Goal: Transaction & Acquisition: Purchase product/service

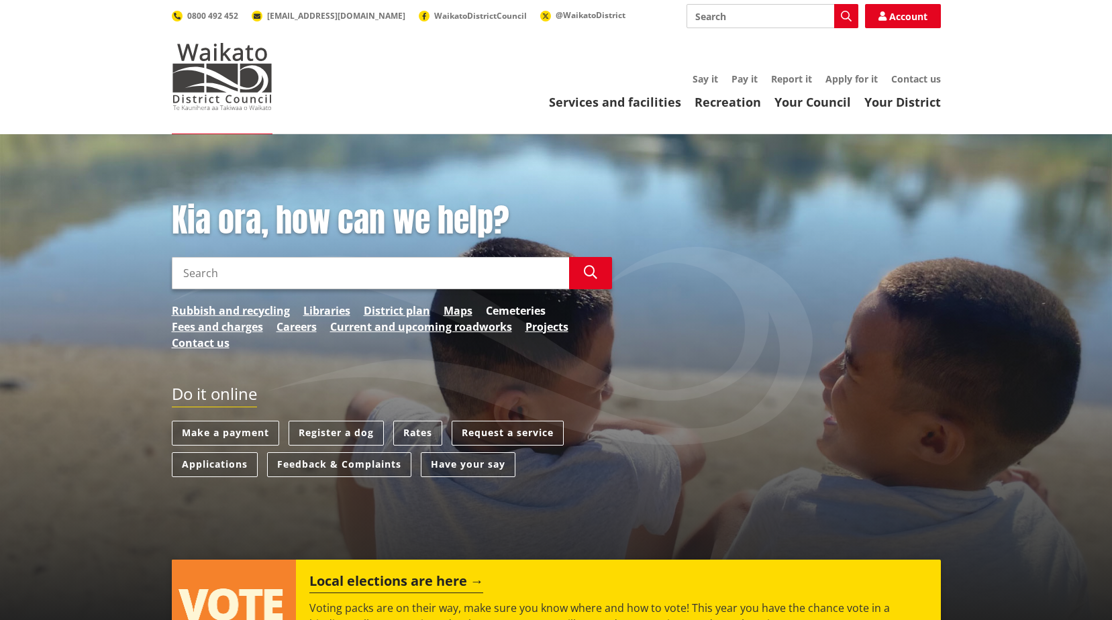
click at [513, 307] on link "Cemeteries" at bounding box center [516, 311] width 60 height 16
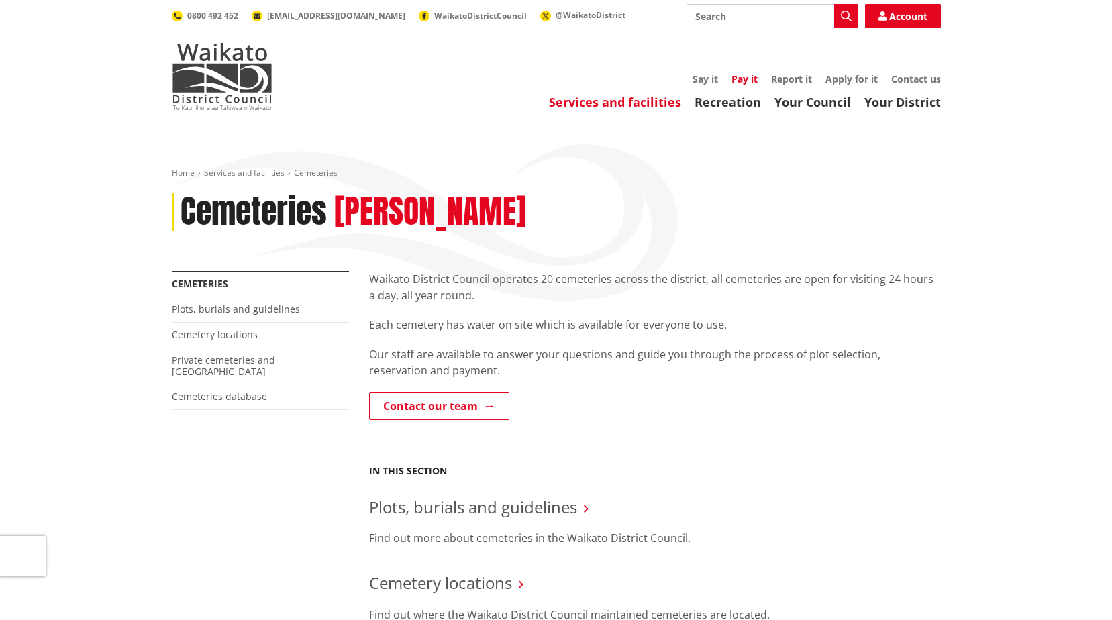
click at [739, 78] on link "Pay it" at bounding box center [744, 78] width 26 height 13
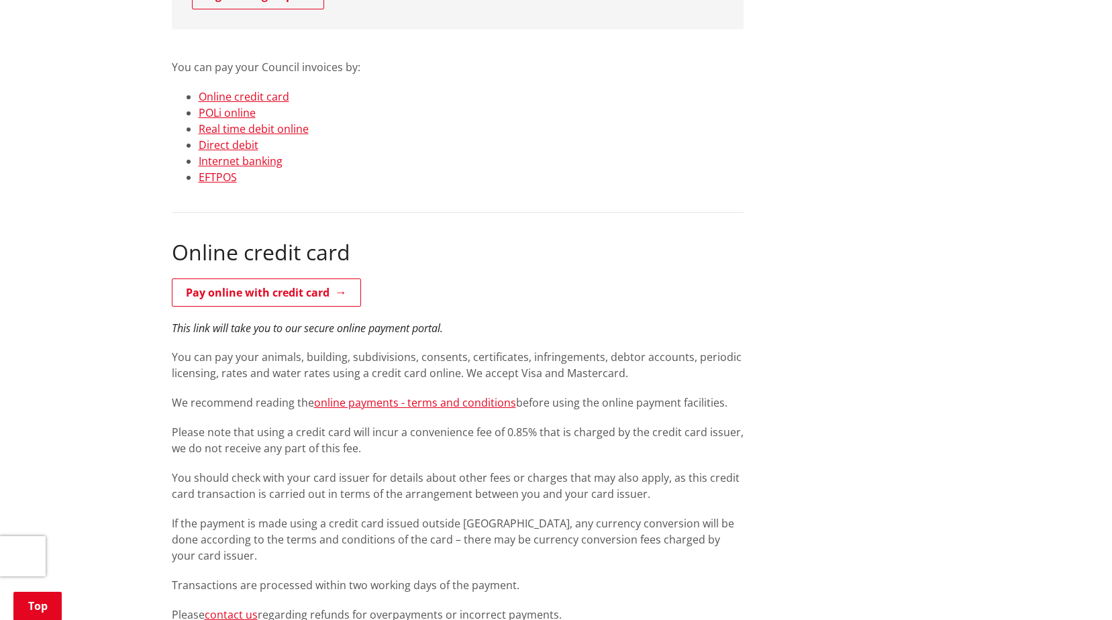
scroll to position [268, 0]
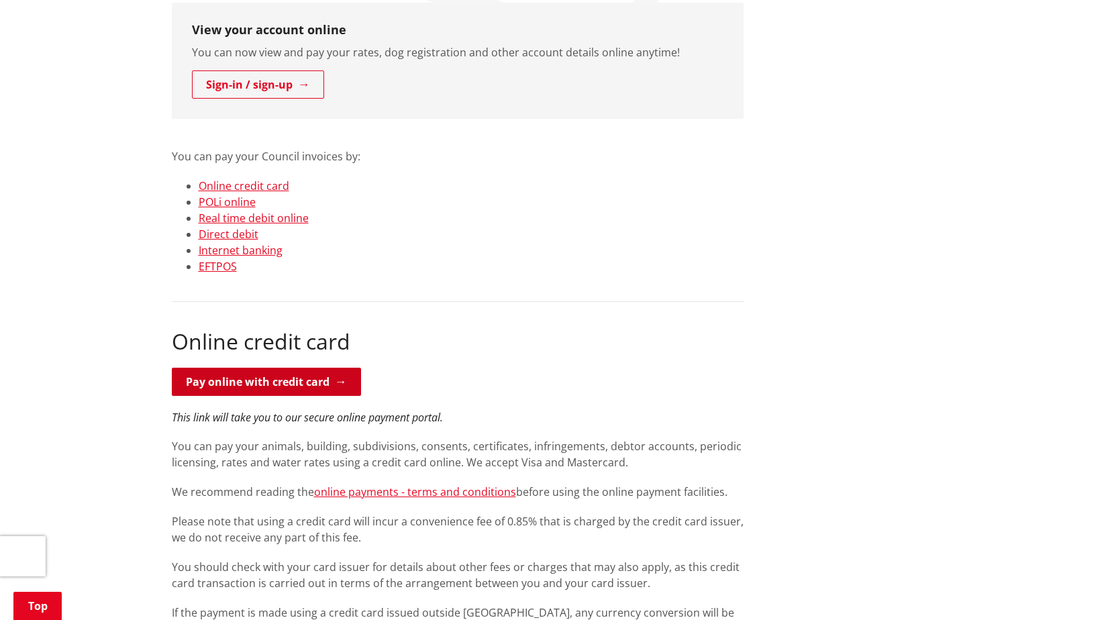
click at [293, 376] on link "Pay online with credit card" at bounding box center [266, 382] width 189 height 28
